Goal: Navigation & Orientation: Find specific page/section

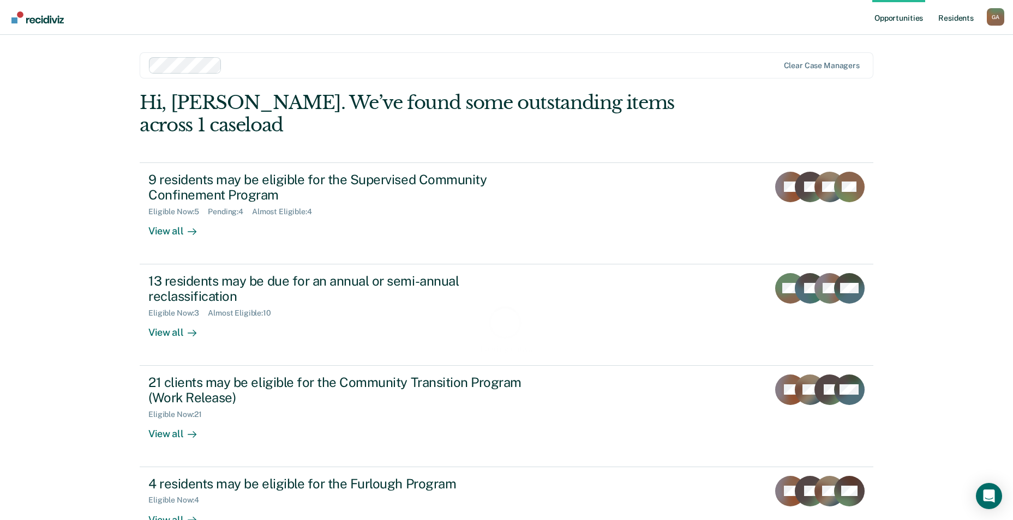
click at [952, 15] on link "Resident s" at bounding box center [956, 17] width 40 height 35
